Goal: Navigation & Orientation: Find specific page/section

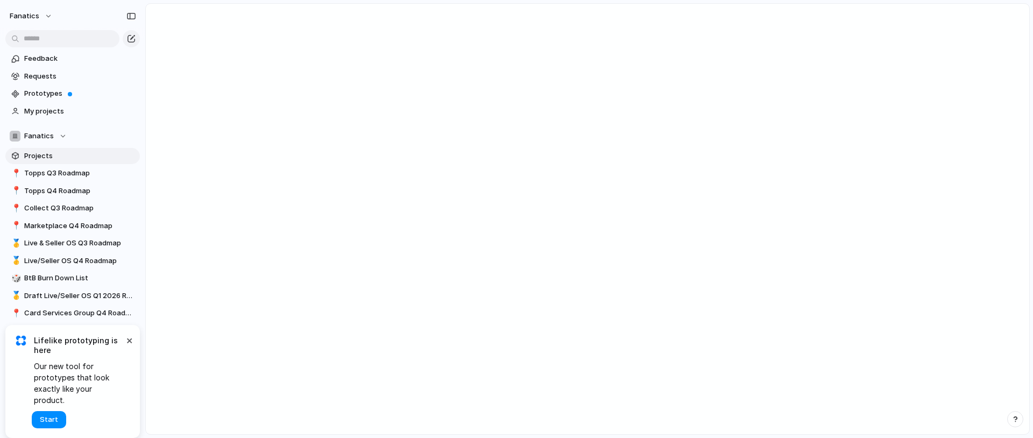
click at [36, 154] on span "Projects" at bounding box center [80, 156] width 112 height 11
